Goal: Check status

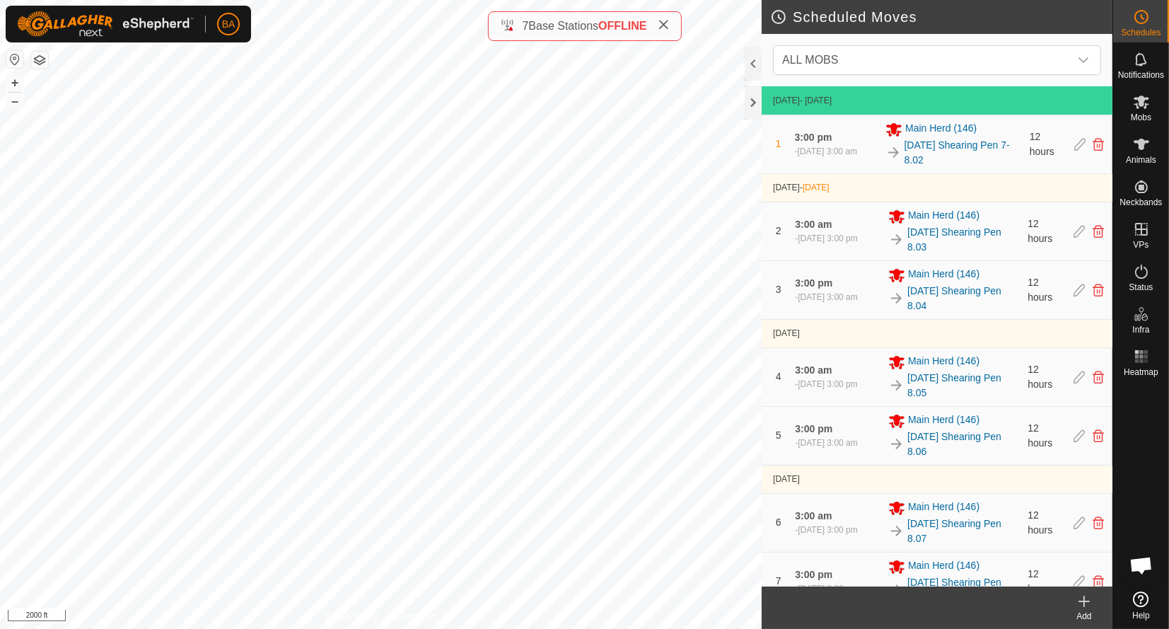
click at [404, 628] on html "BA Schedules Notifications Mobs Animals Neckbands VPs Status Infra Heatmap Help…" at bounding box center [584, 314] width 1169 height 629
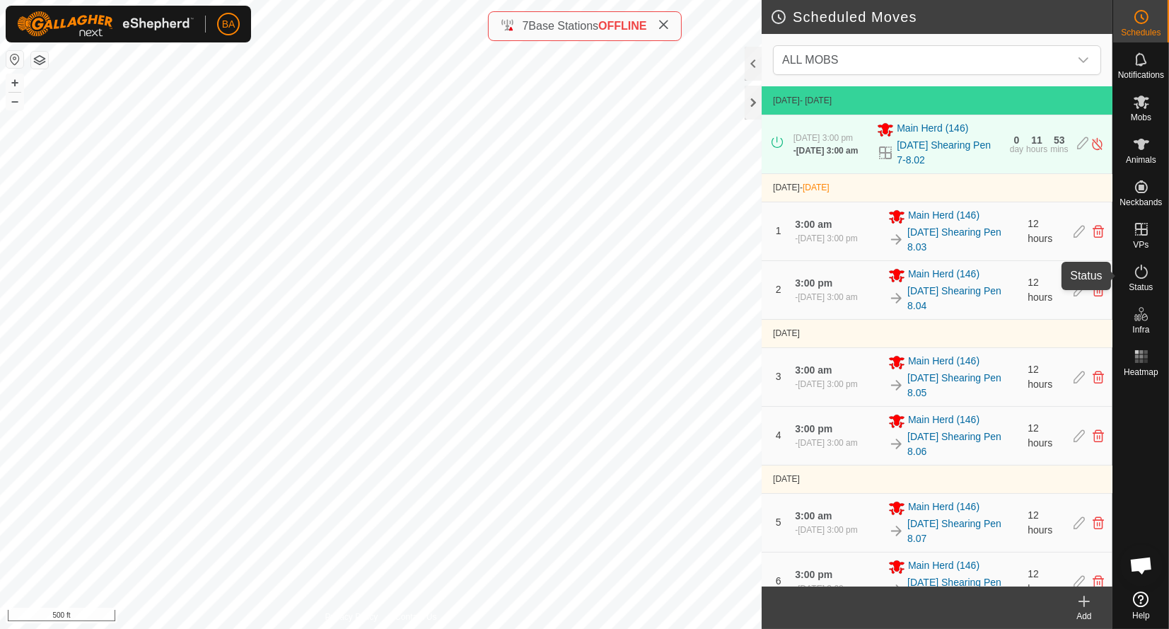
click at [1133, 275] on icon at bounding box center [1141, 271] width 17 height 17
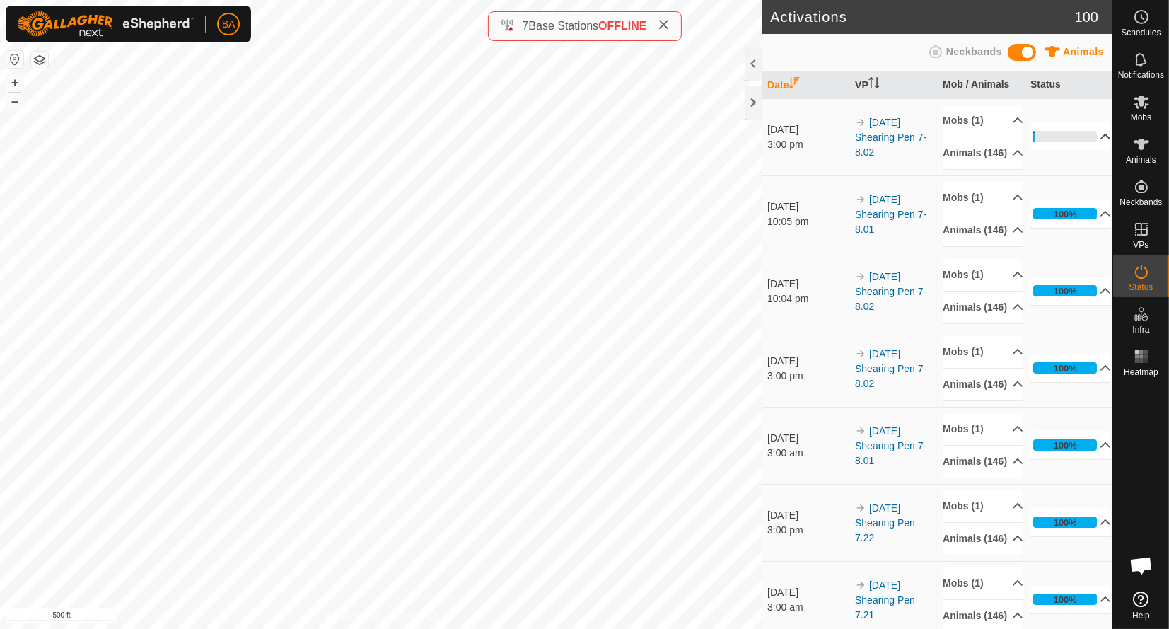
click at [1080, 149] on p-accordion-header "2%" at bounding box center [1070, 136] width 81 height 28
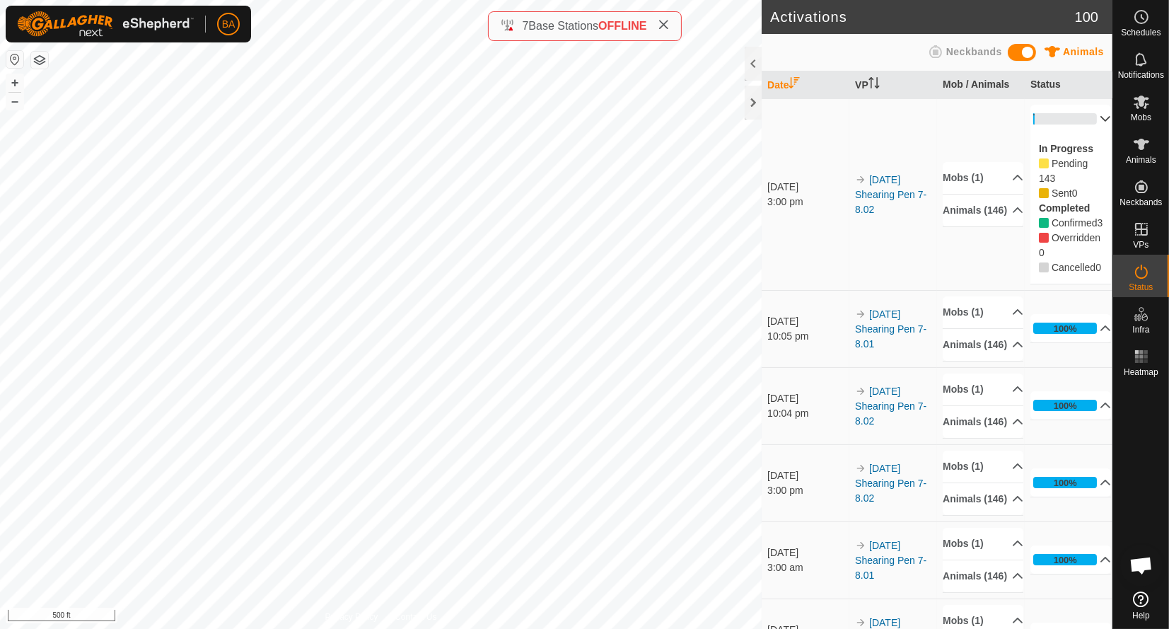
click at [1081, 120] on p-accordion-header "2%" at bounding box center [1070, 119] width 81 height 28
